Goal: Task Accomplishment & Management: Use online tool/utility

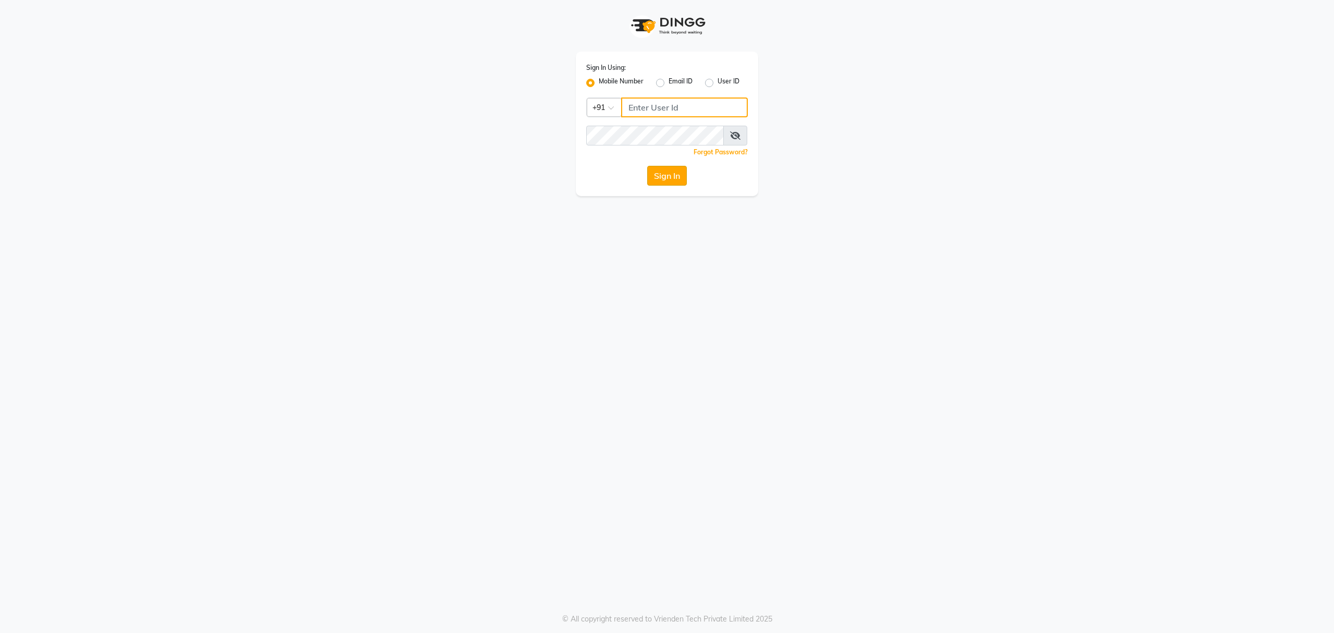
type input "8010688556"
click at [669, 176] on button "Sign In" at bounding box center [667, 176] width 40 height 20
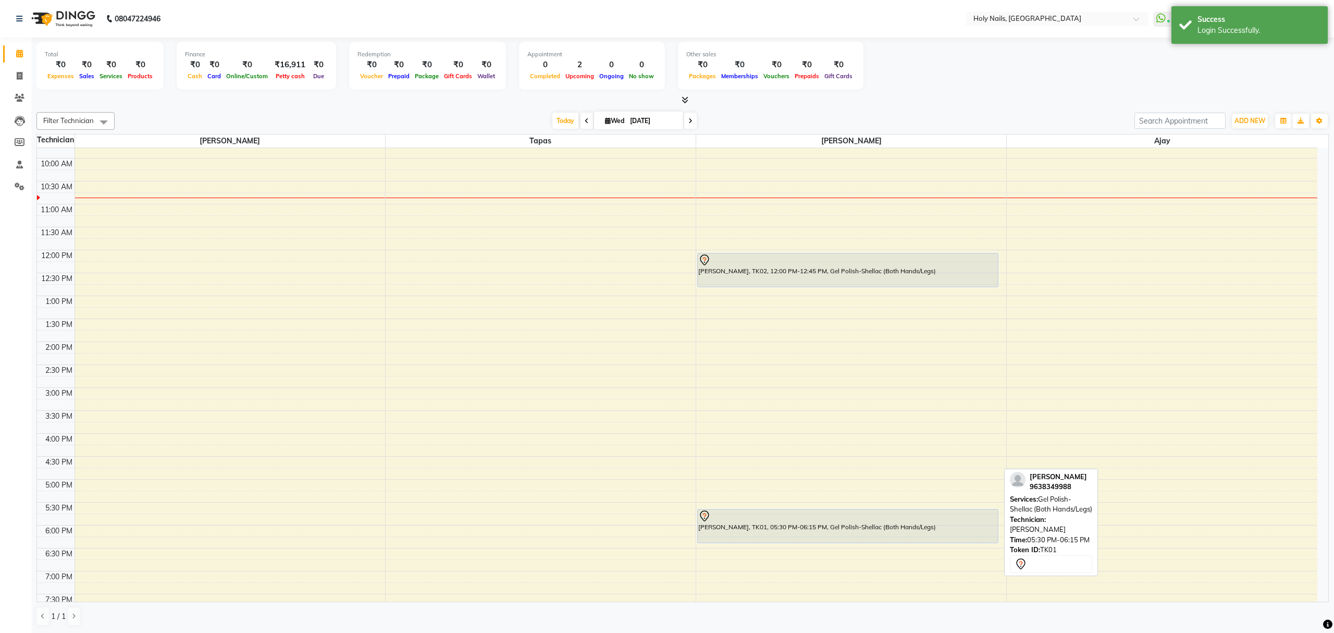
scroll to position [13, 0]
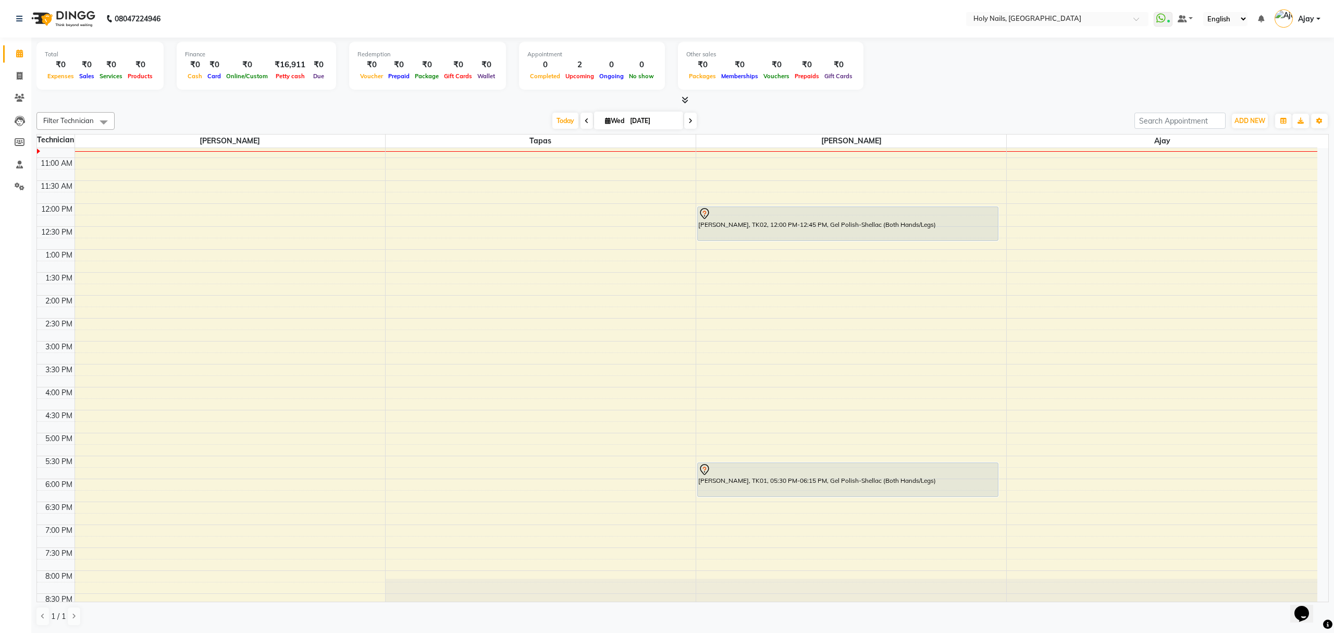
scroll to position [151, 0]
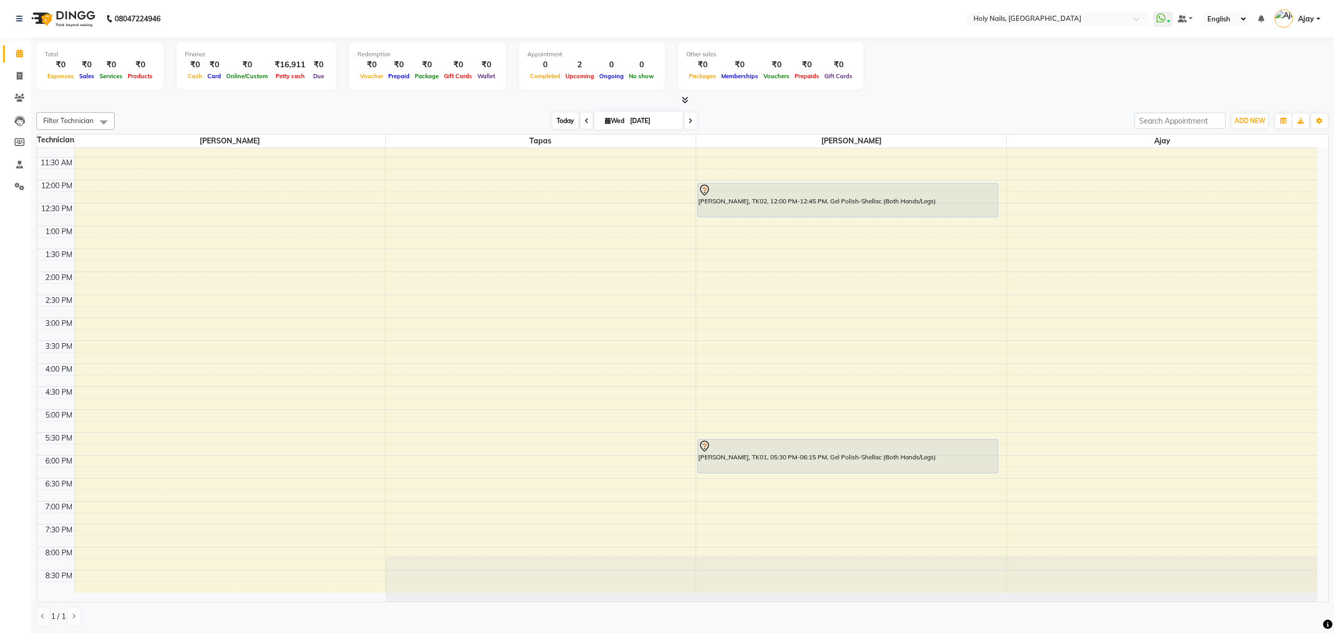
click at [554, 125] on span "Today" at bounding box center [565, 121] width 26 height 16
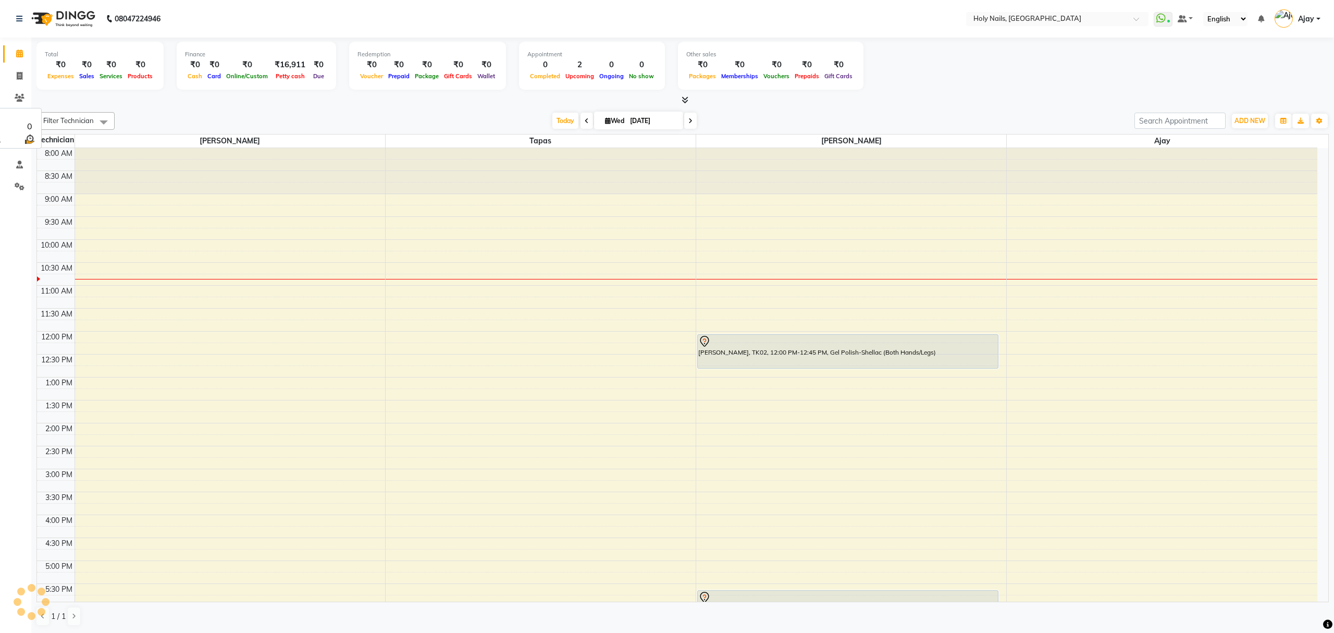
scroll to position [94, 0]
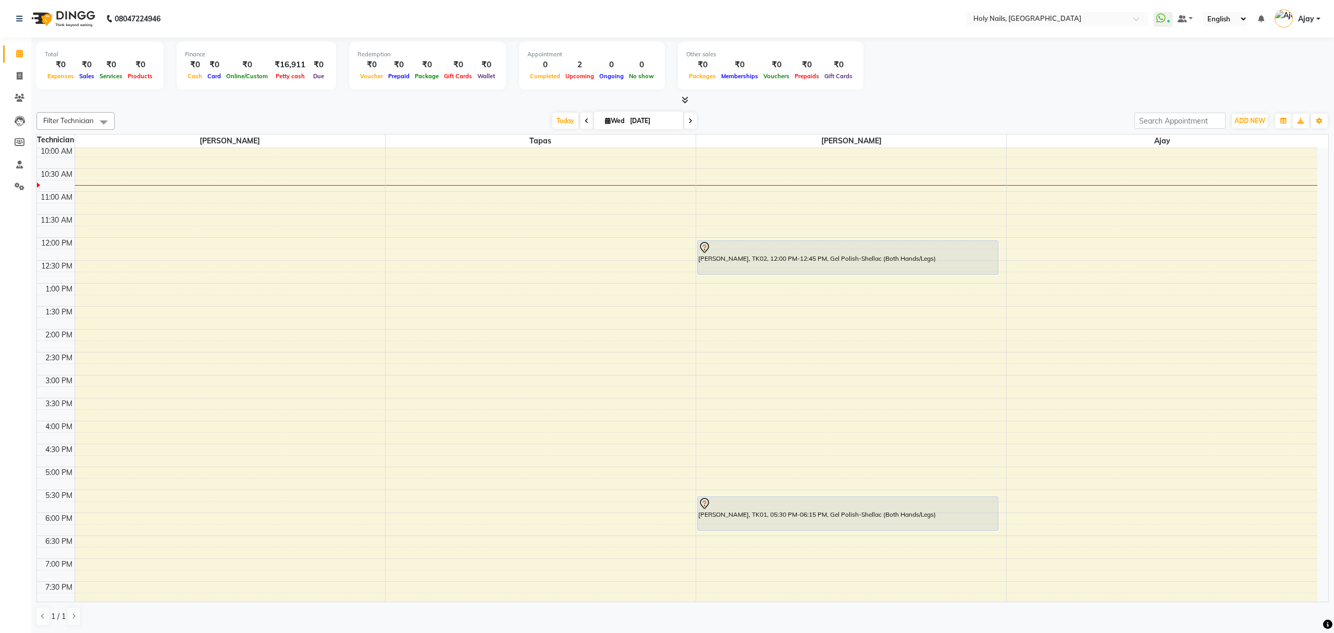
click at [688, 124] on span at bounding box center [690, 121] width 13 height 16
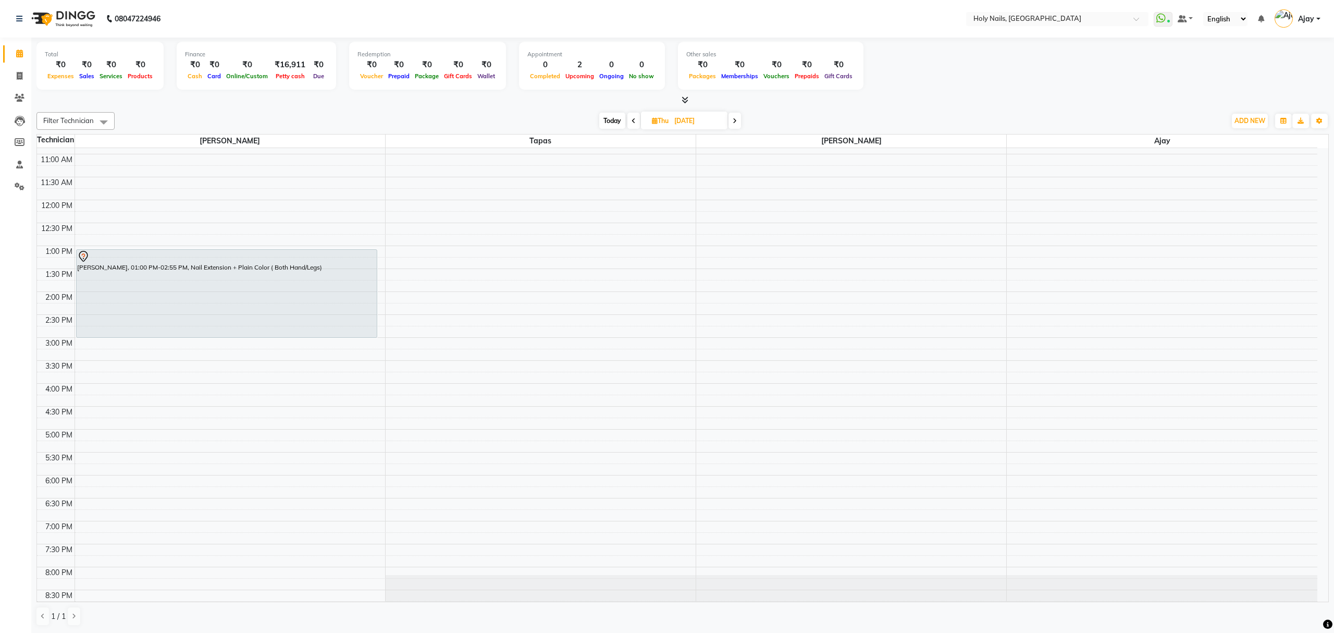
scroll to position [151, 0]
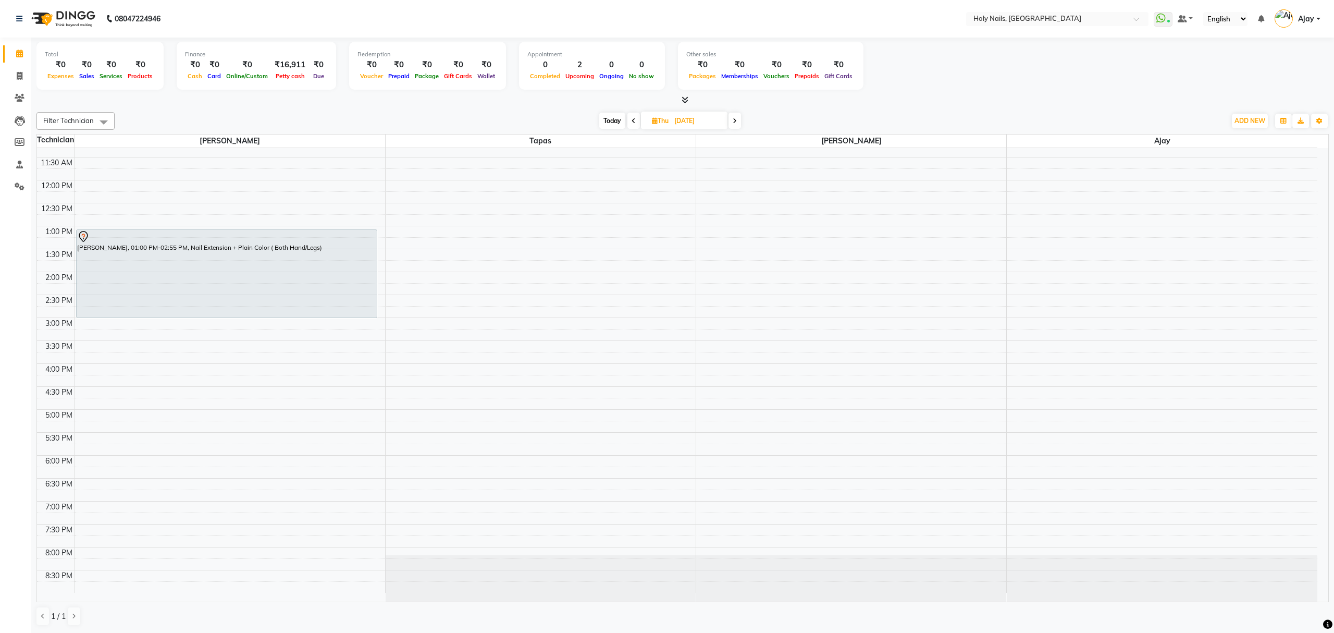
click at [613, 121] on span "Today" at bounding box center [612, 121] width 26 height 16
type input "[DATE]"
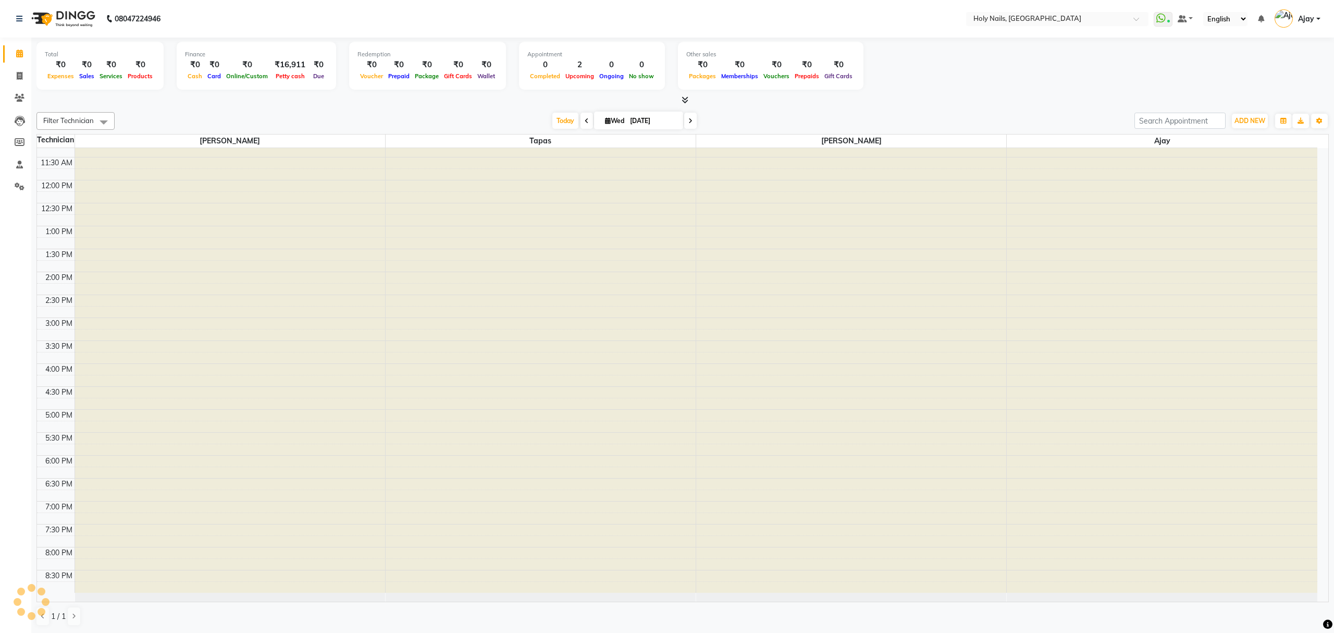
scroll to position [94, 0]
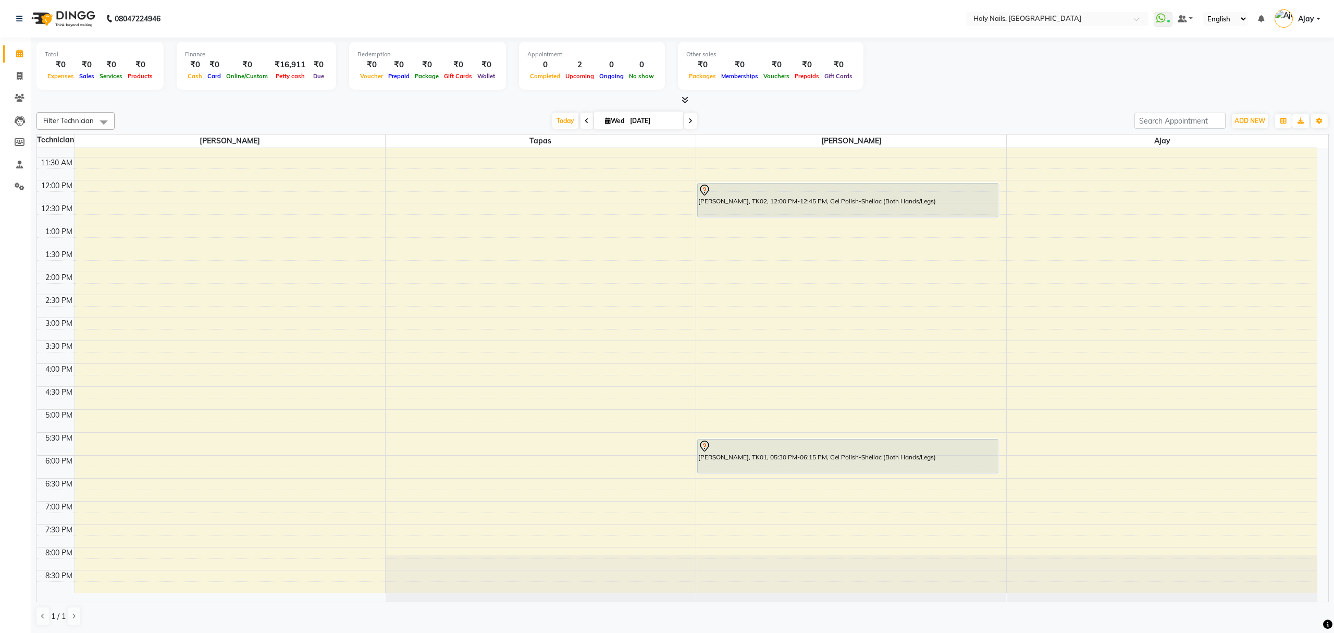
scroll to position [82, 0]
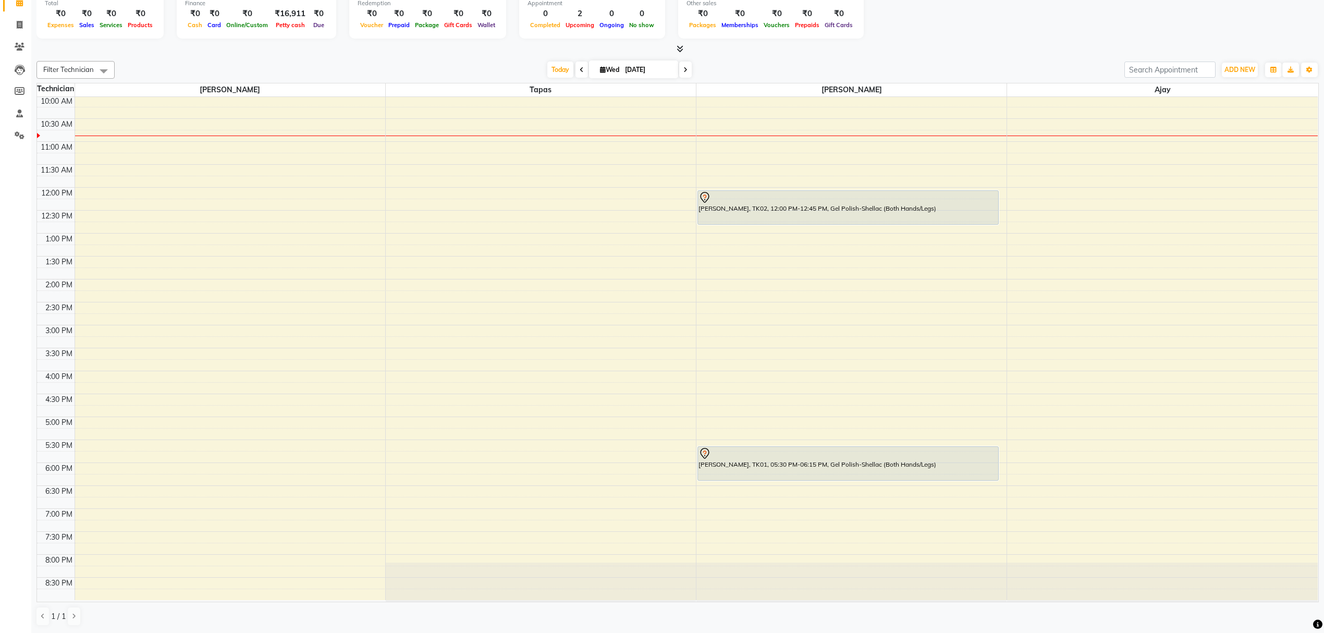
scroll to position [100, 0]
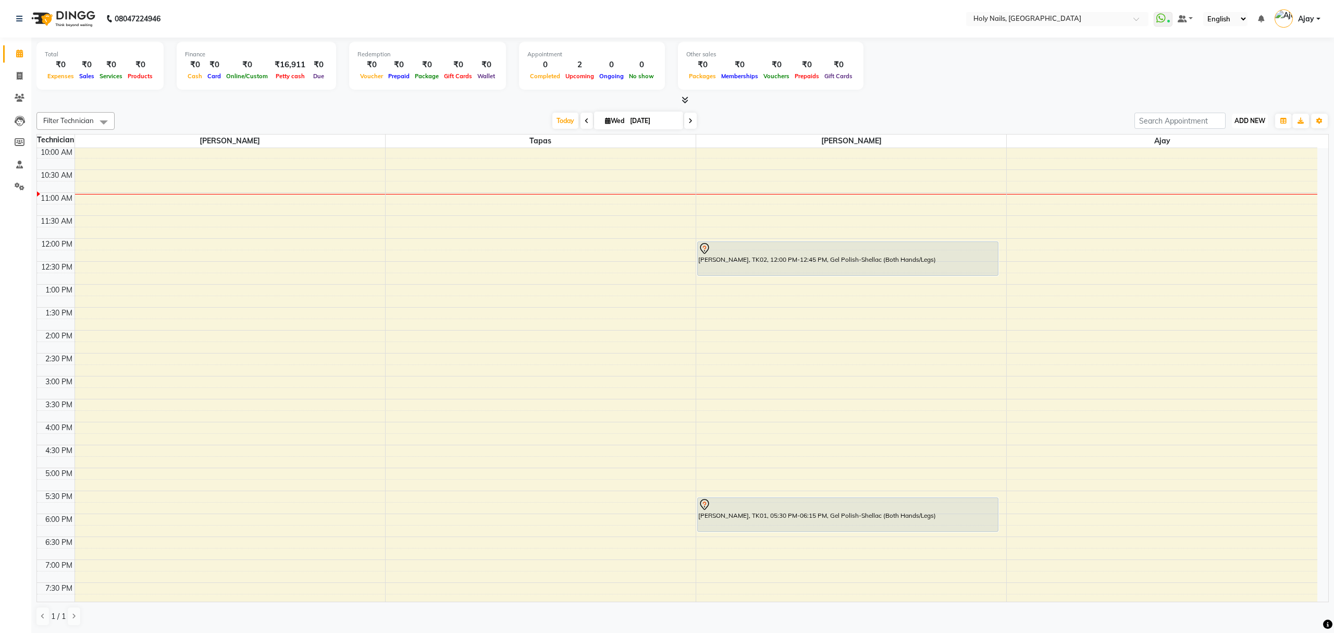
click at [1252, 118] on span "ADD NEW" at bounding box center [1250, 121] width 31 height 8
click at [1233, 172] on link "Add Expense" at bounding box center [1226, 169] width 82 height 14
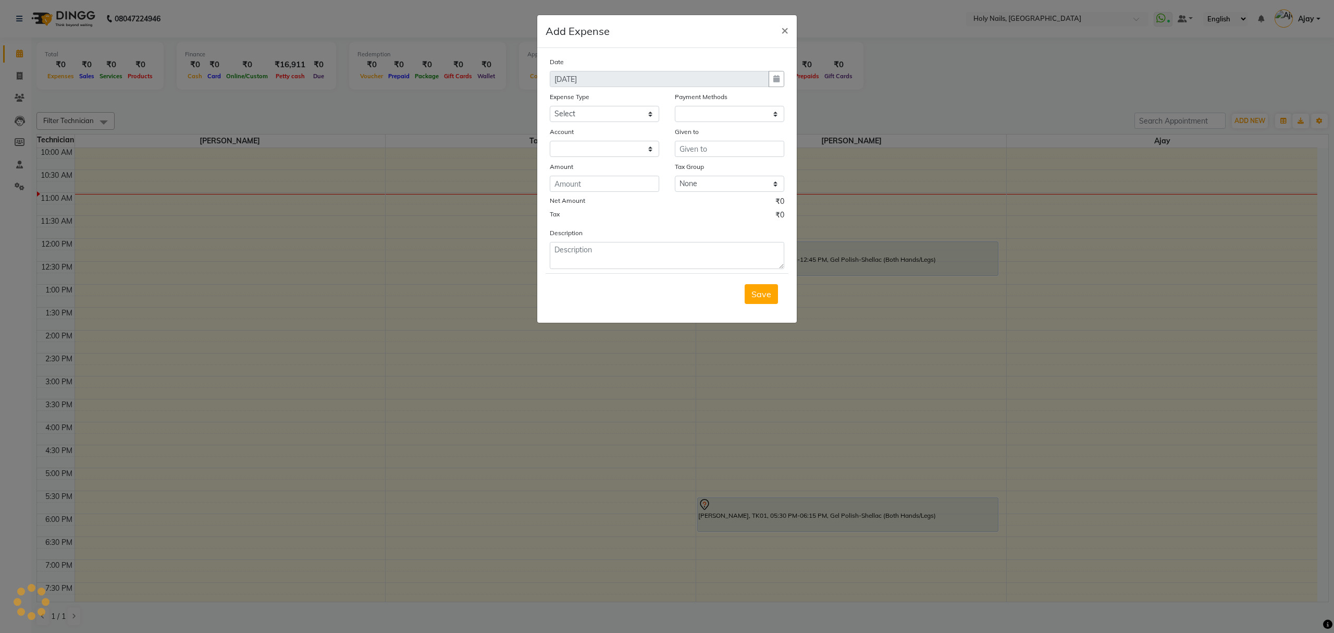
select select "1"
select select "5048"
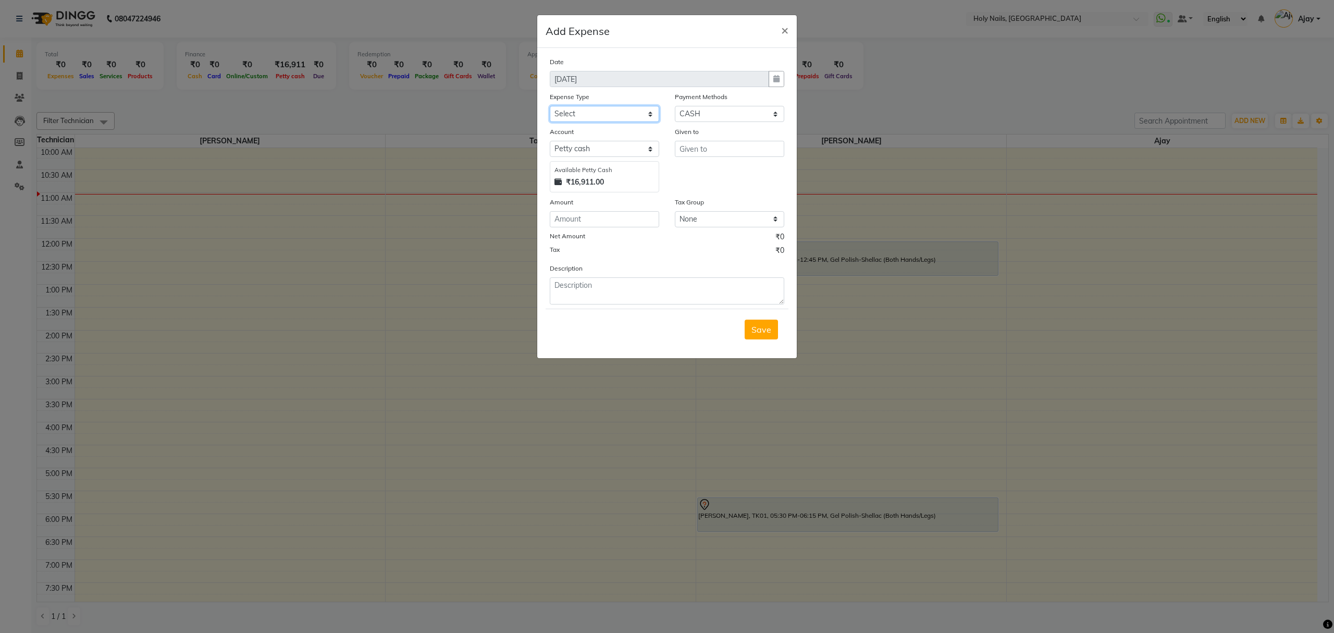
click at [653, 113] on select "Select Advance Salary Bank charges Car maintenance Cash transfer to bank Cash t…" at bounding box center [604, 114] width 109 height 16
select select "10674"
click at [550, 106] on select "Select Advance Salary Bank charges Car maintenance Cash transfer to bank Cash t…" at bounding box center [604, 114] width 109 height 16
click at [721, 151] on input "text" at bounding box center [729, 149] width 109 height 16
click at [734, 144] on input "1200" at bounding box center [729, 149] width 109 height 16
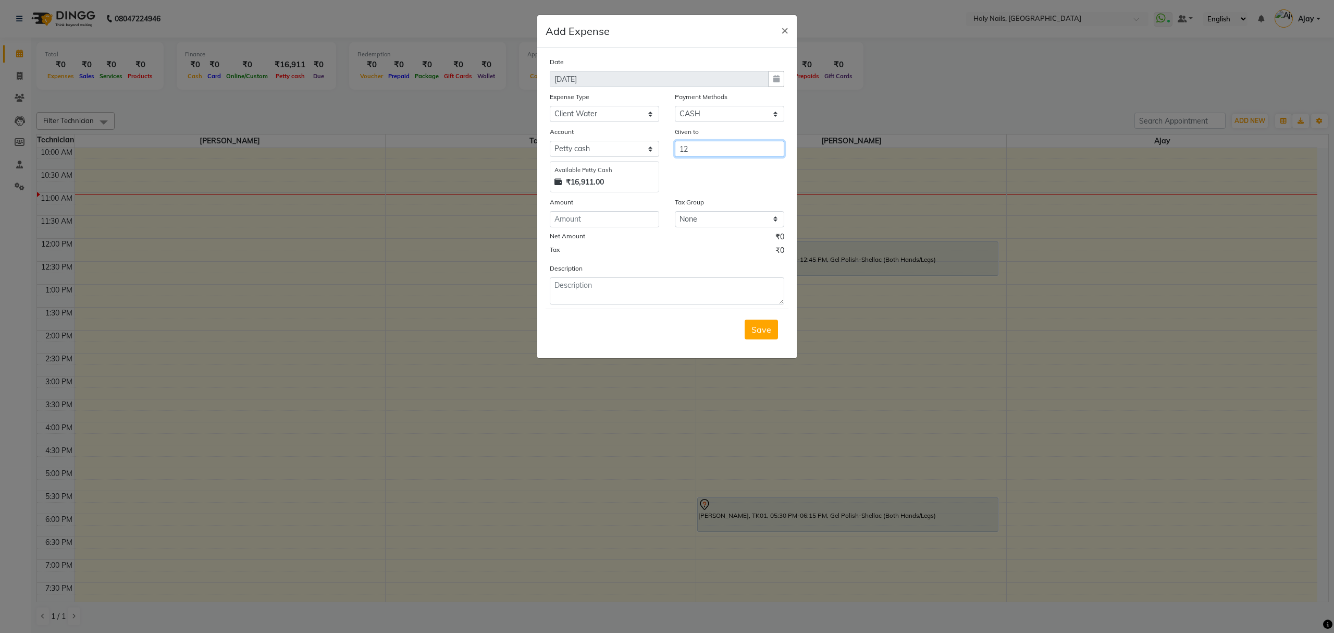
type input "1"
click at [747, 174] on button "V ishwajeet" at bounding box center [716, 170] width 82 height 17
type input "[PERSON_NAME]"
click at [620, 221] on input "number" at bounding box center [604, 219] width 109 height 16
type input "1200"
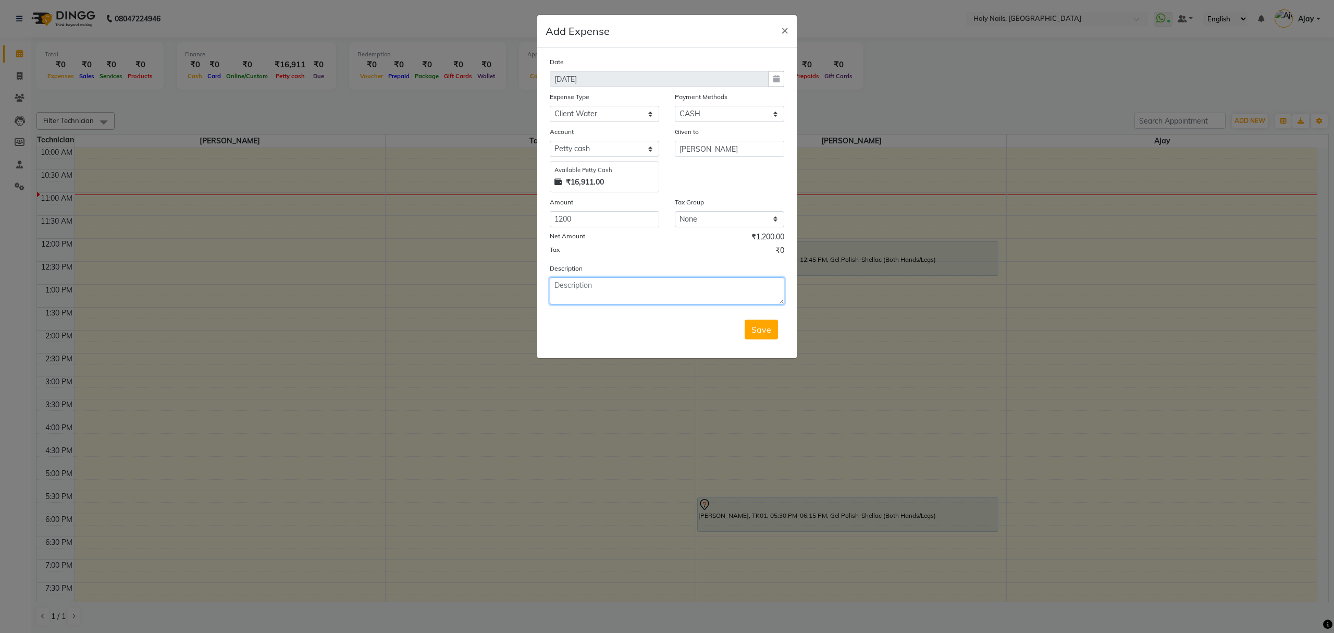
click at [642, 287] on textarea at bounding box center [667, 290] width 235 height 27
type textarea "Client Water Bottle 5 Box"
click at [768, 331] on span "Save" at bounding box center [761, 329] width 20 height 10
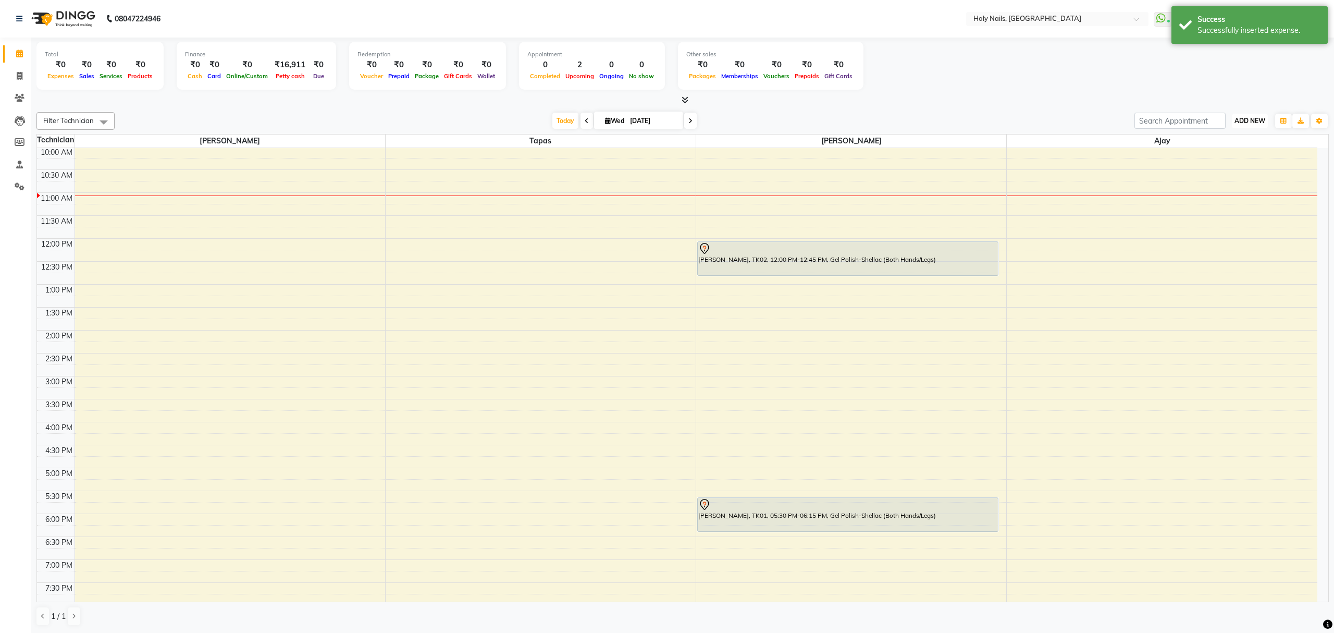
click at [1247, 126] on button "ADD NEW Toggle Dropdown" at bounding box center [1250, 121] width 36 height 15
click at [1228, 169] on link "Add Expense" at bounding box center [1226, 169] width 82 height 14
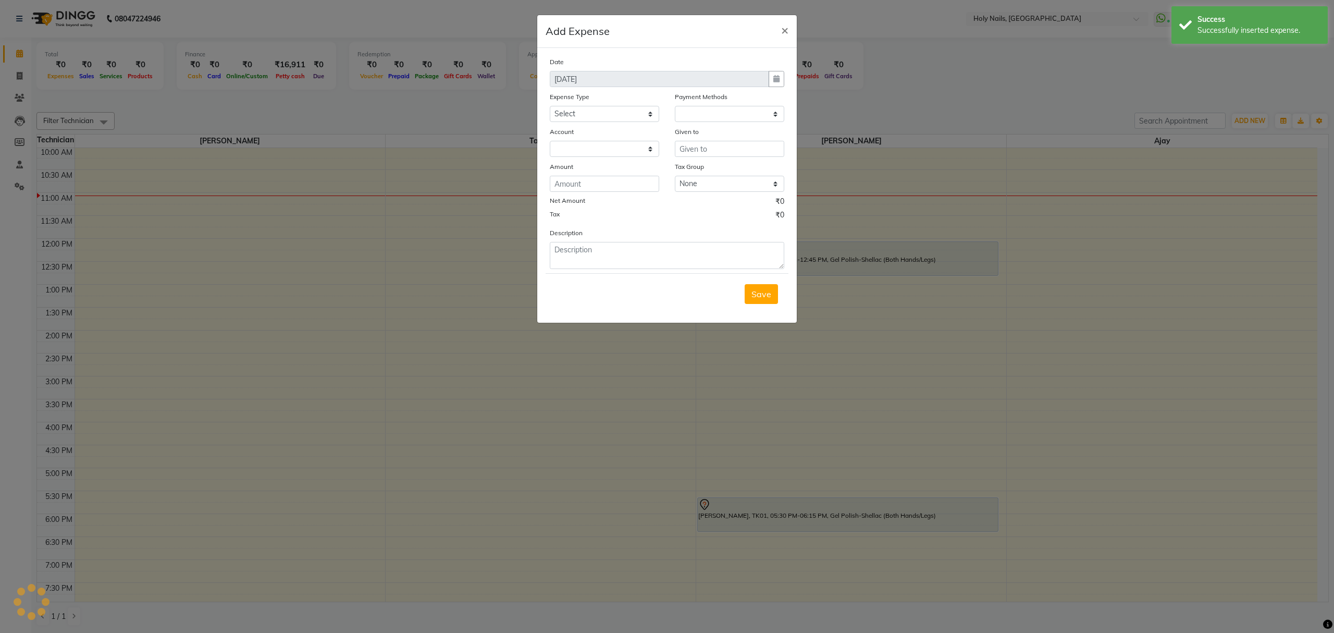
select select "1"
select select "5048"
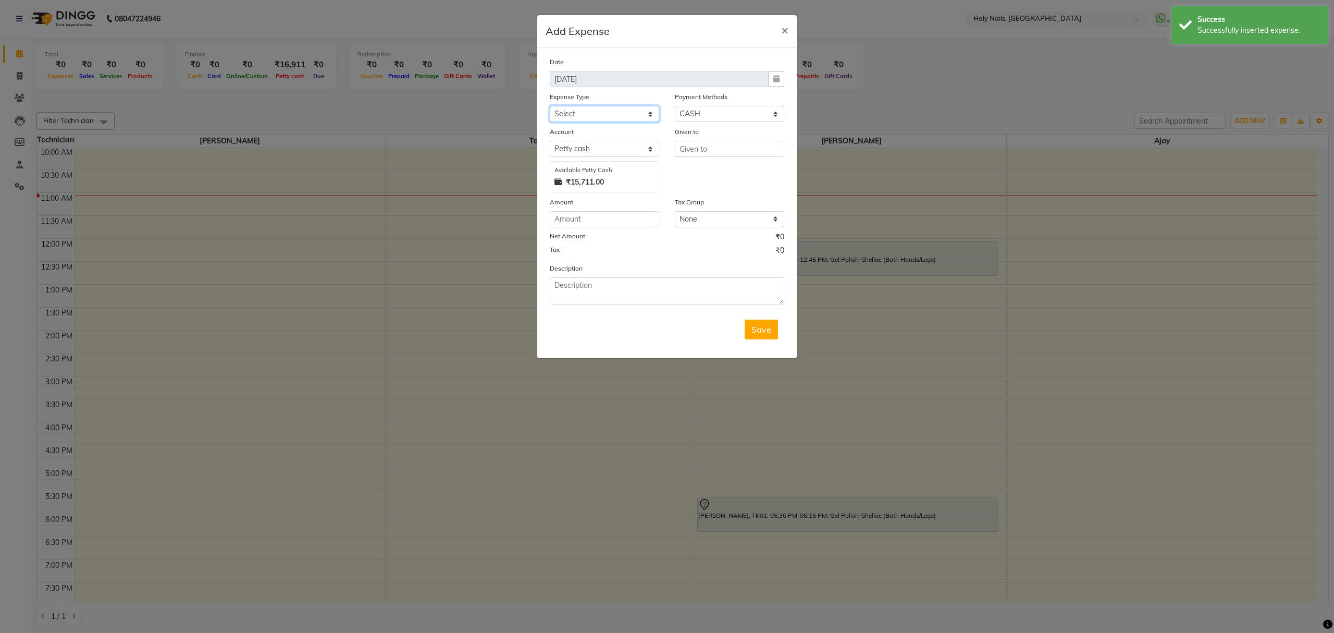
click at [649, 115] on select "Select Advance Salary Bank charges Car maintenance Cash transfer to bank Cash t…" at bounding box center [604, 114] width 109 height 16
select select "10676"
click at [550, 106] on select "Select Advance Salary Bank charges Car maintenance Cash transfer to bank Cash t…" at bounding box center [604, 114] width 109 height 16
click at [755, 142] on input "text" at bounding box center [729, 149] width 109 height 16
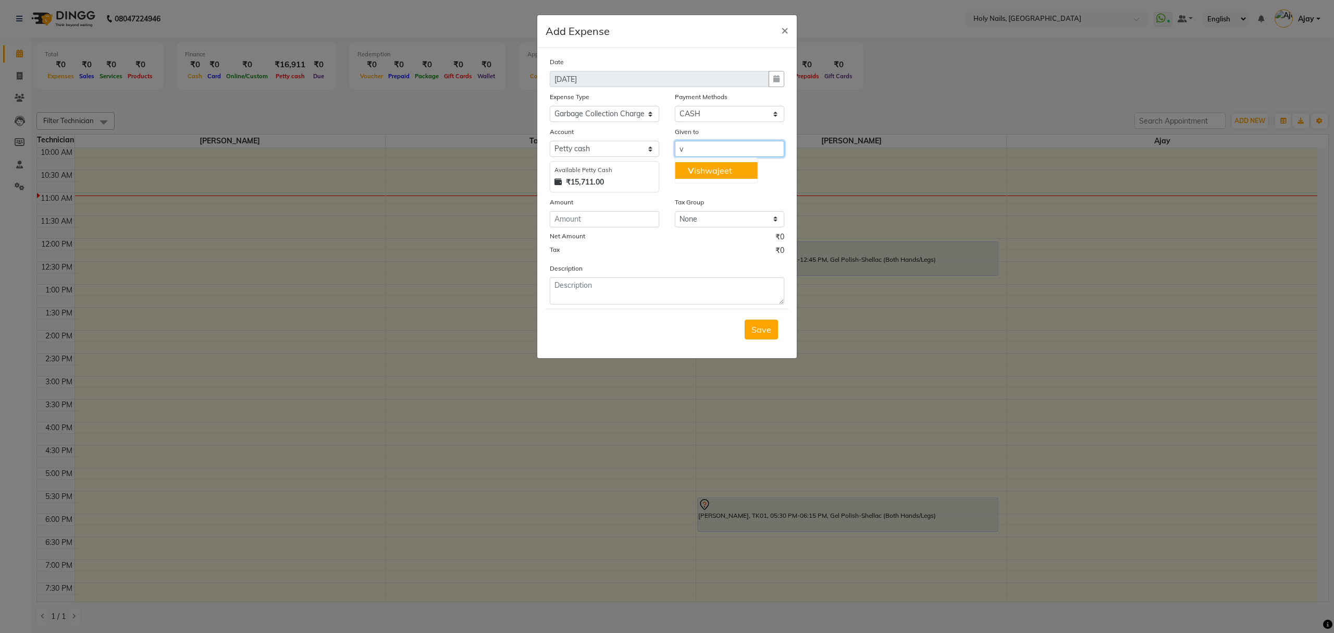
click at [726, 176] on button "V ishwajeet" at bounding box center [716, 170] width 82 height 17
type input "[PERSON_NAME]"
click at [597, 219] on input "number" at bounding box center [604, 219] width 109 height 16
type input "150"
click at [757, 330] on span "Save" at bounding box center [761, 329] width 20 height 10
